Goal: Task Accomplishment & Management: Complete application form

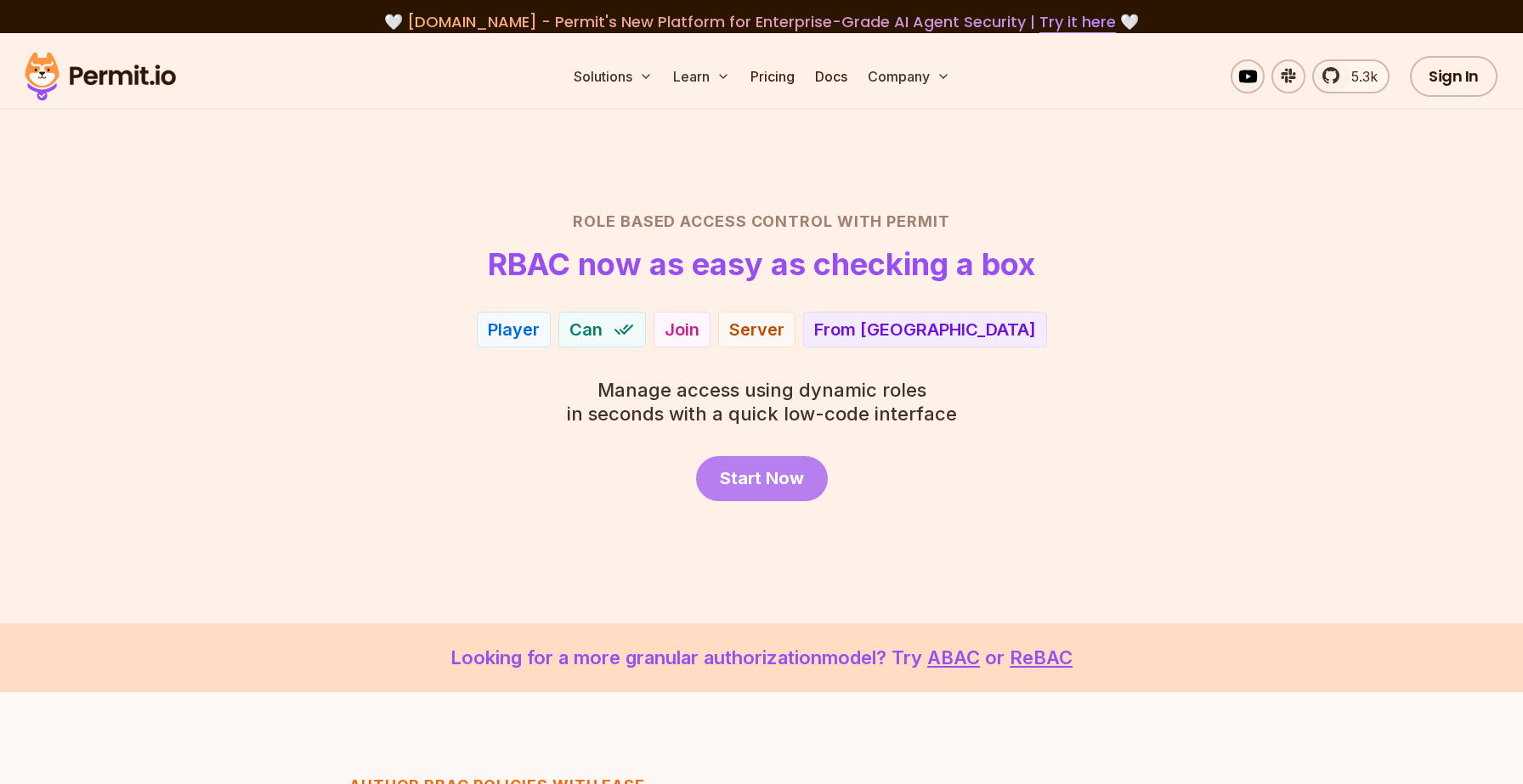
click at [754, 471] on span "Start Now" at bounding box center [761, 479] width 84 height 24
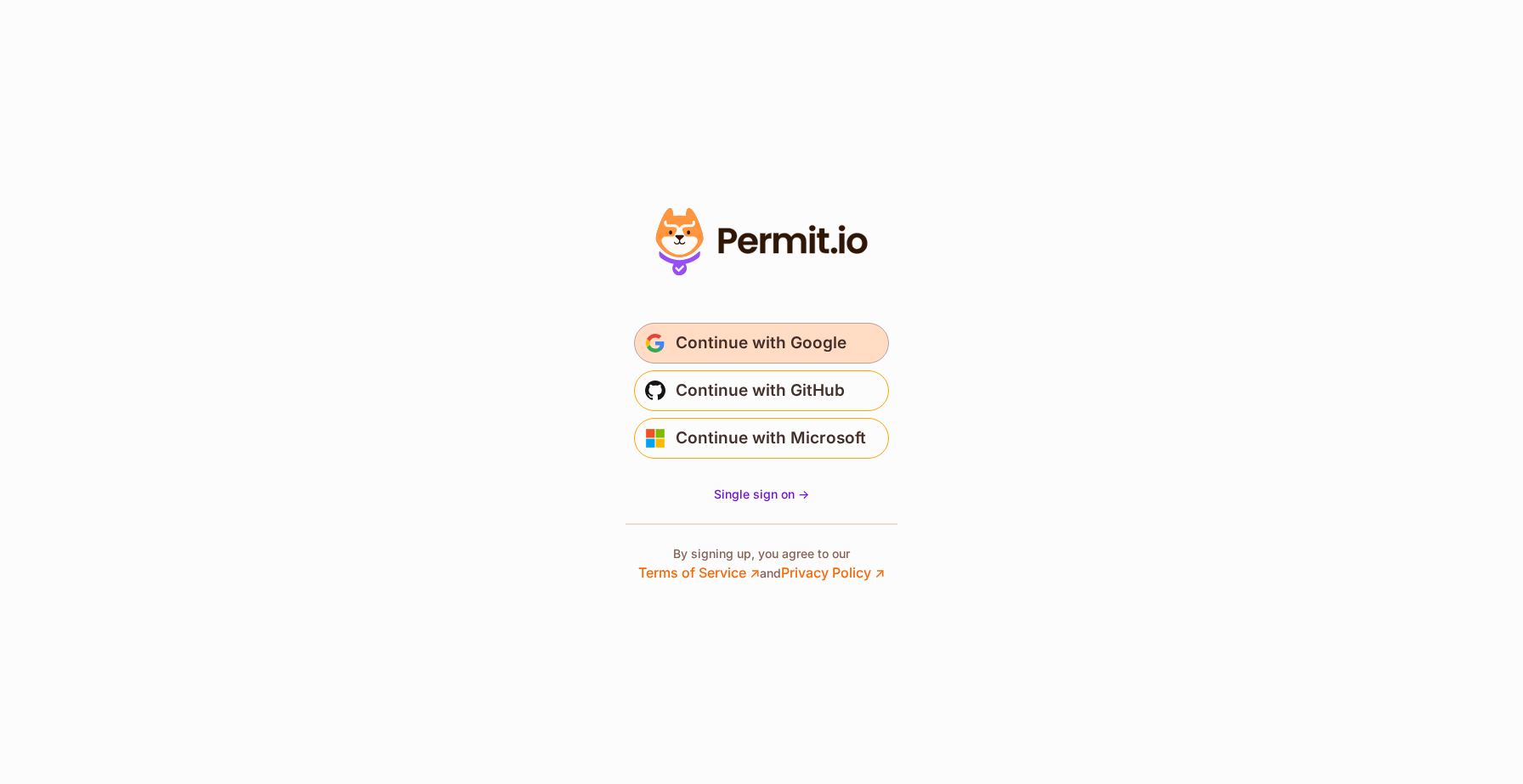
click at [686, 332] on span "Continue with Google" at bounding box center [760, 344] width 171 height 27
